Goal: Transaction & Acquisition: Purchase product/service

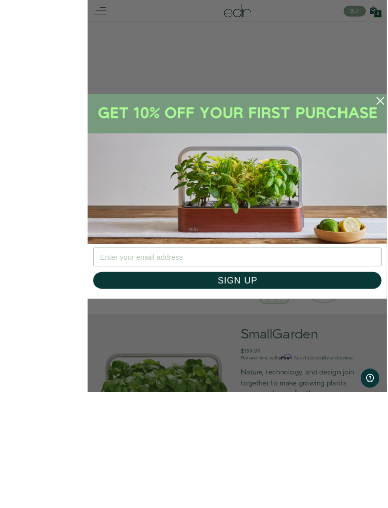
scroll to position [214, 0]
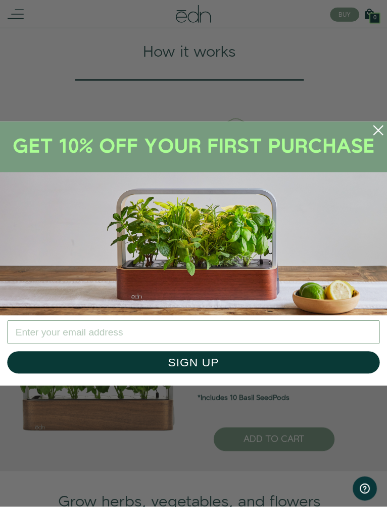
click at [384, 127] on icon "Close dialog" at bounding box center [379, 130] width 9 height 9
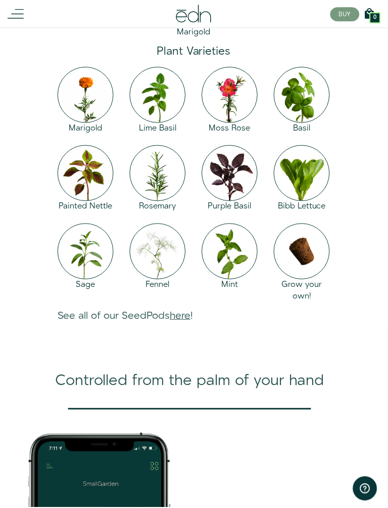
scroll to position [904, 0]
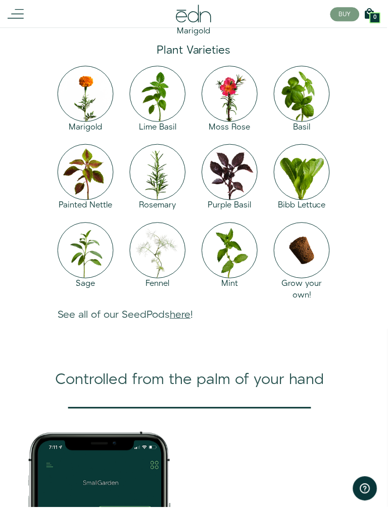
click at [186, 323] on link "here" at bounding box center [180, 315] width 21 height 14
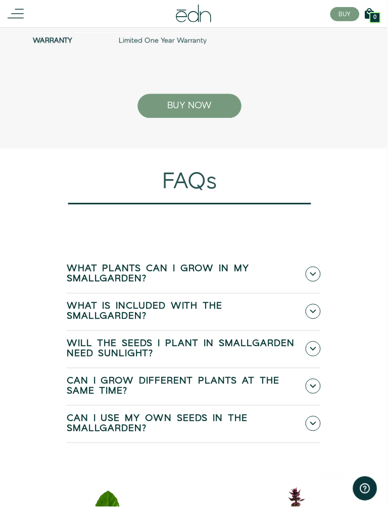
scroll to position [3525, 0]
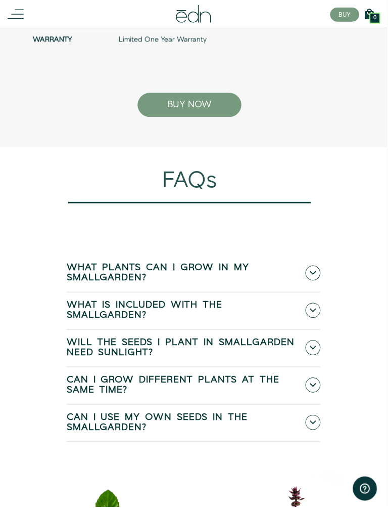
click at [317, 281] on span at bounding box center [313, 273] width 15 height 15
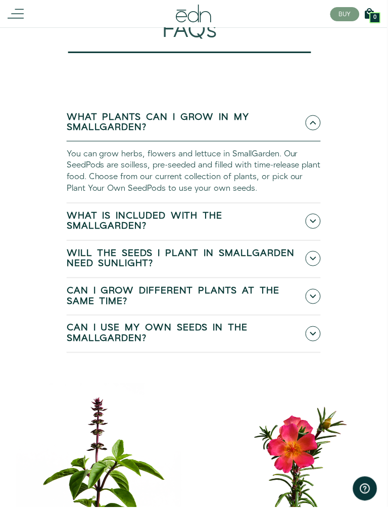
scroll to position [3677, 0]
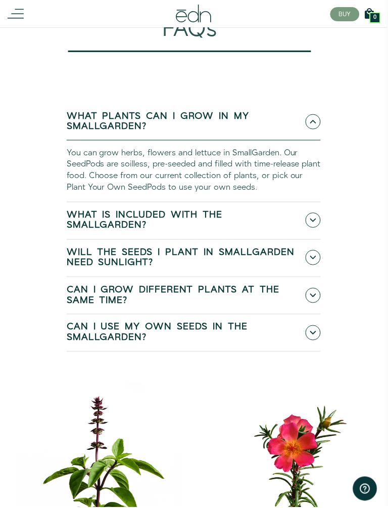
click at [315, 223] on icon at bounding box center [314, 221] width 6 height 4
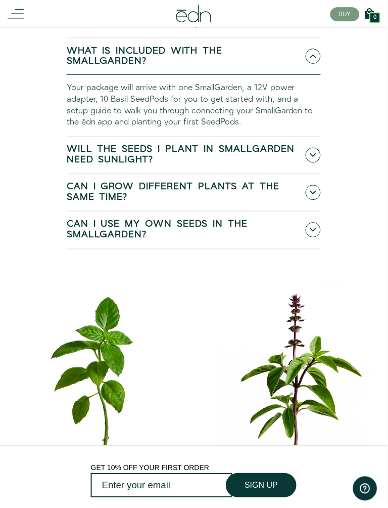
scroll to position [3841, 0]
click at [312, 233] on icon at bounding box center [314, 230] width 6 height 6
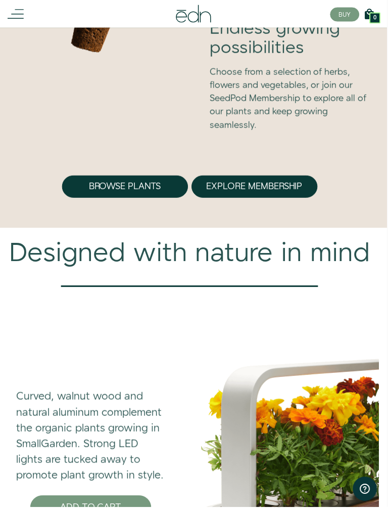
scroll to position [2608, 0]
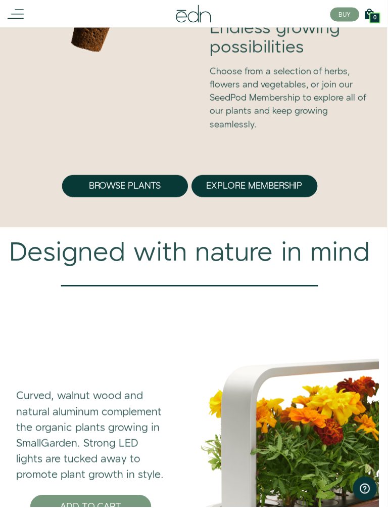
click at [269, 198] on button "Explore Membership" at bounding box center [255, 186] width 126 height 22
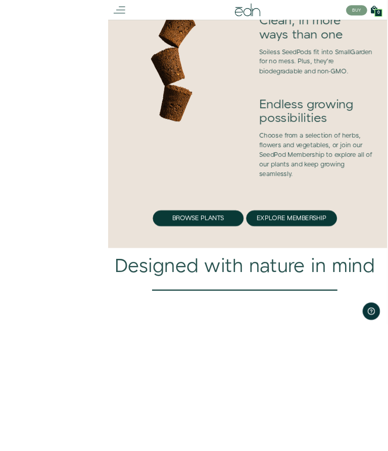
scroll to position [2665, 0]
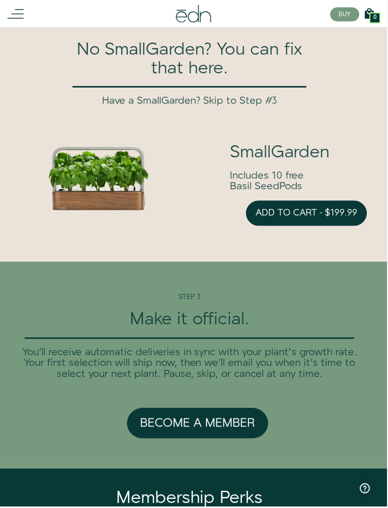
scroll to position [2247, 0]
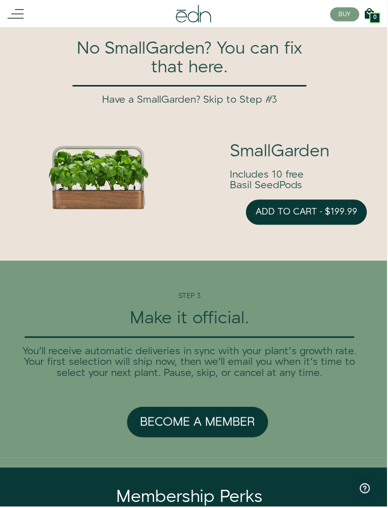
click at [314, 226] on button "Add to cart - $199.99" at bounding box center [307, 212] width 121 height 25
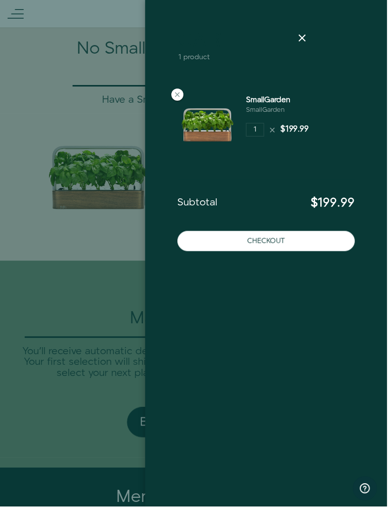
scroll to position [2248, 0]
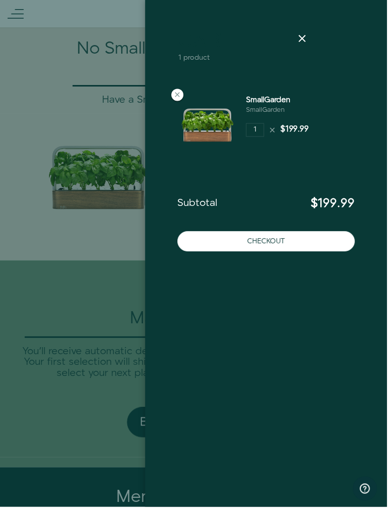
click at [301, 36] on icon at bounding box center [303, 38] width 12 height 12
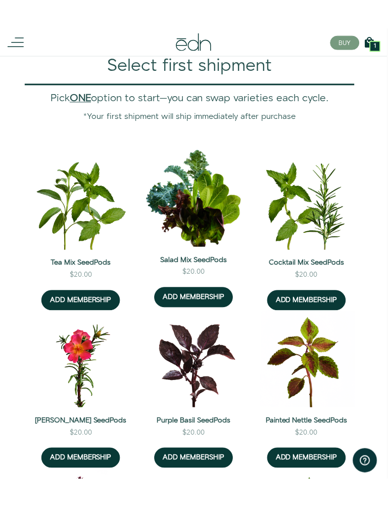
scroll to position [936, 0]
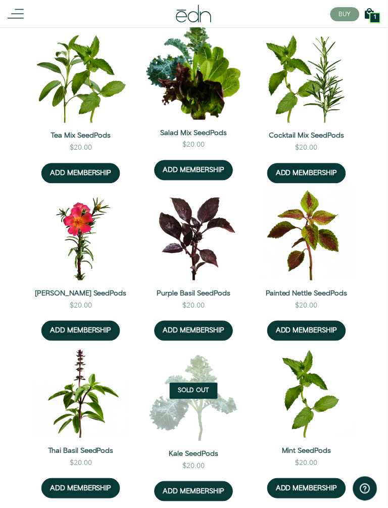
click at [89, 341] on button "ADD MEMBERSHIP" at bounding box center [80, 331] width 79 height 20
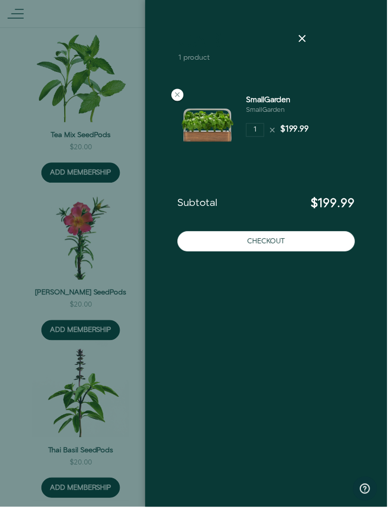
click at [306, 40] on icon at bounding box center [303, 38] width 12 height 12
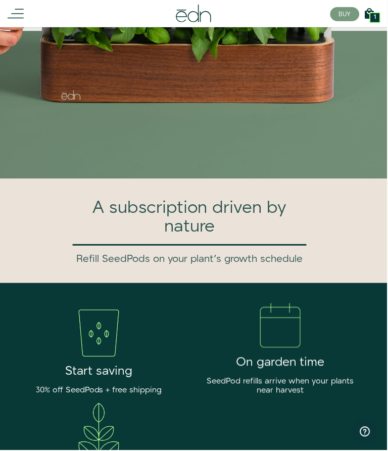
scroll to position [0, 0]
